Goal: Task Accomplishment & Management: Manage account settings

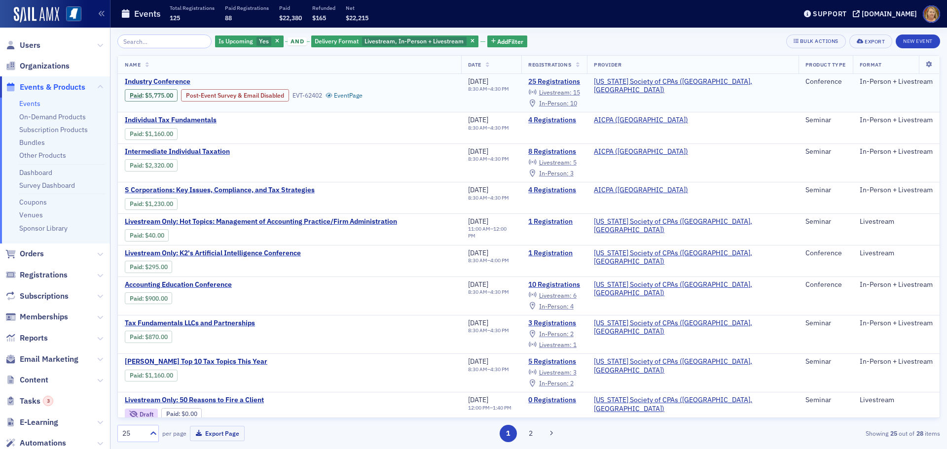
click at [175, 80] on span "Industry Conference" at bounding box center [208, 81] width 166 height 9
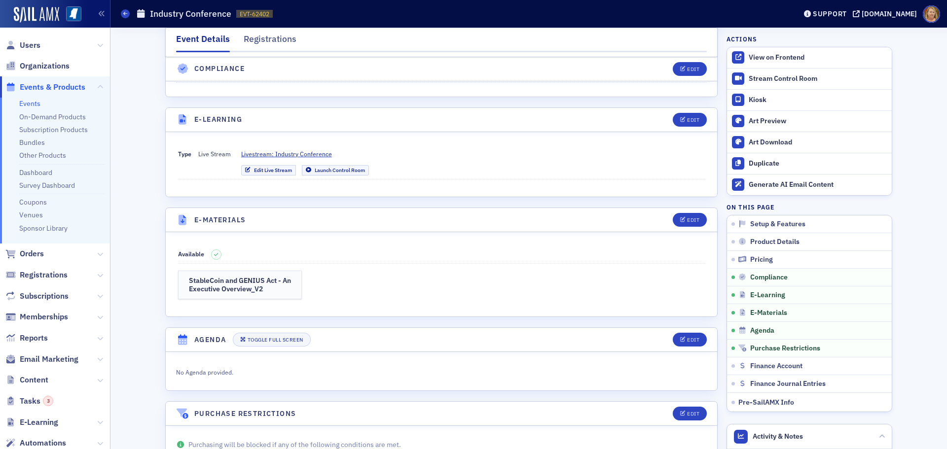
scroll to position [1923, 0]
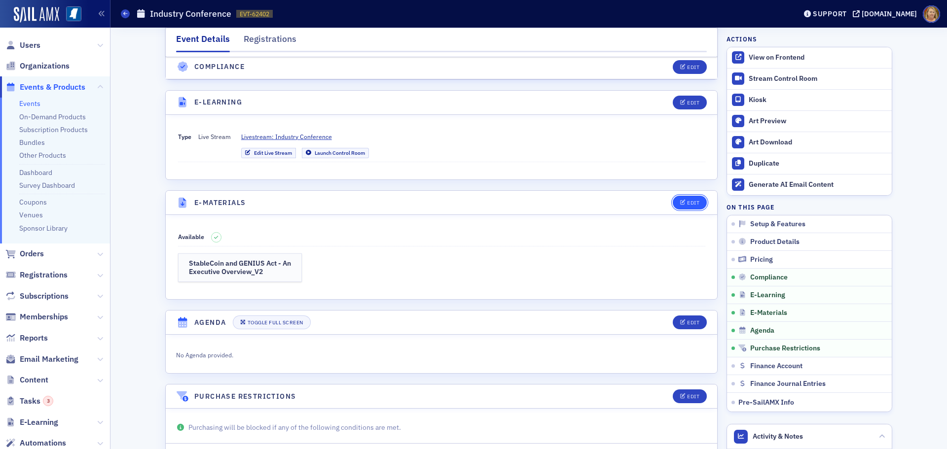
click at [687, 200] on div "Edit" at bounding box center [693, 202] width 12 height 5
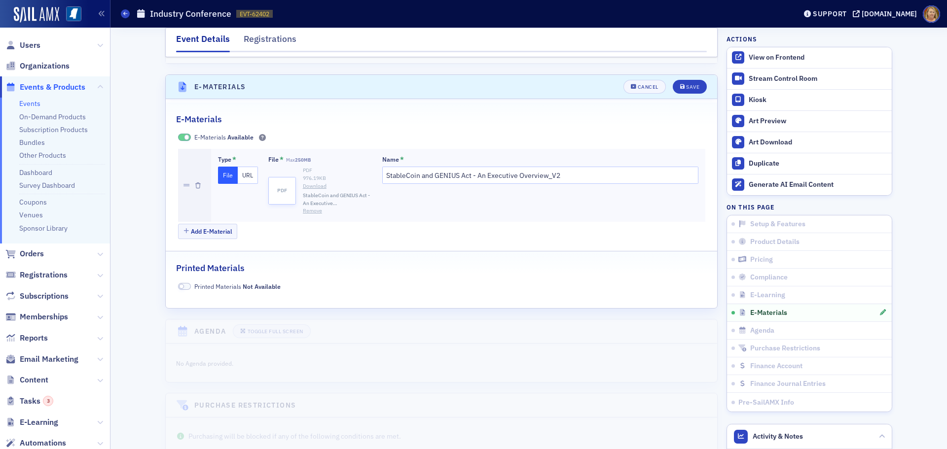
scroll to position [2044, 0]
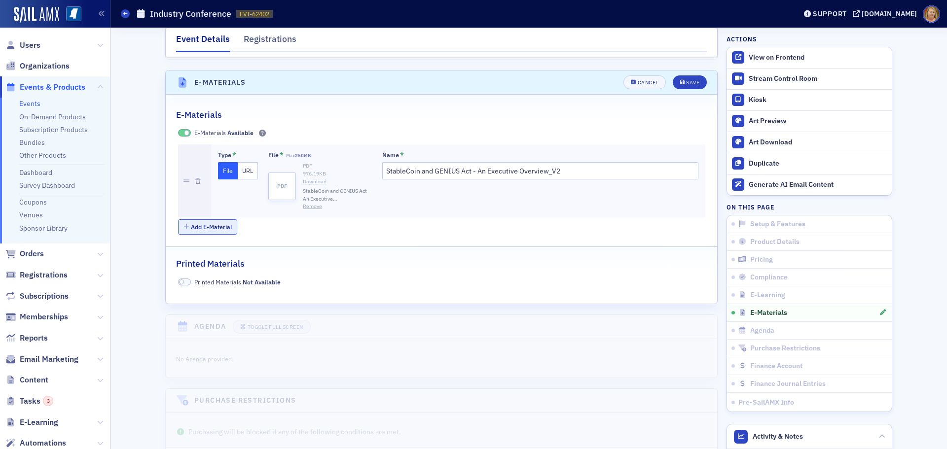
click at [220, 219] on button "Add E-Material" at bounding box center [208, 226] width 60 height 15
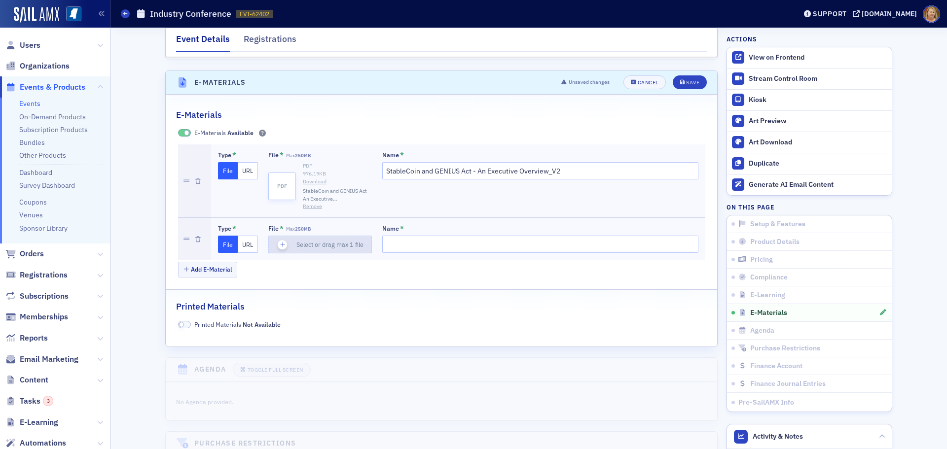
click at [278, 240] on icon "button" at bounding box center [282, 244] width 9 height 9
type input "[PERSON_NAME] Fraud Industry Conference 10222025 for [PERSON_NAME]"
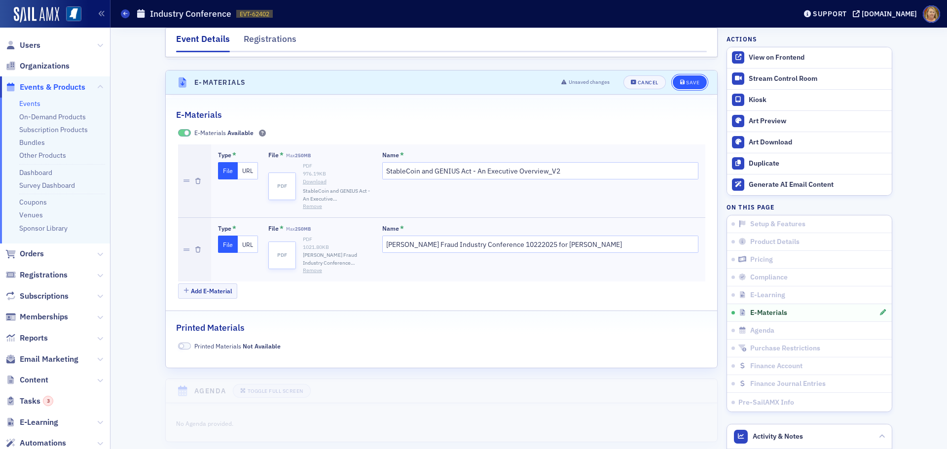
click at [688, 80] on div "Save" at bounding box center [692, 82] width 13 height 5
